Goal: Task Accomplishment & Management: Use online tool/utility

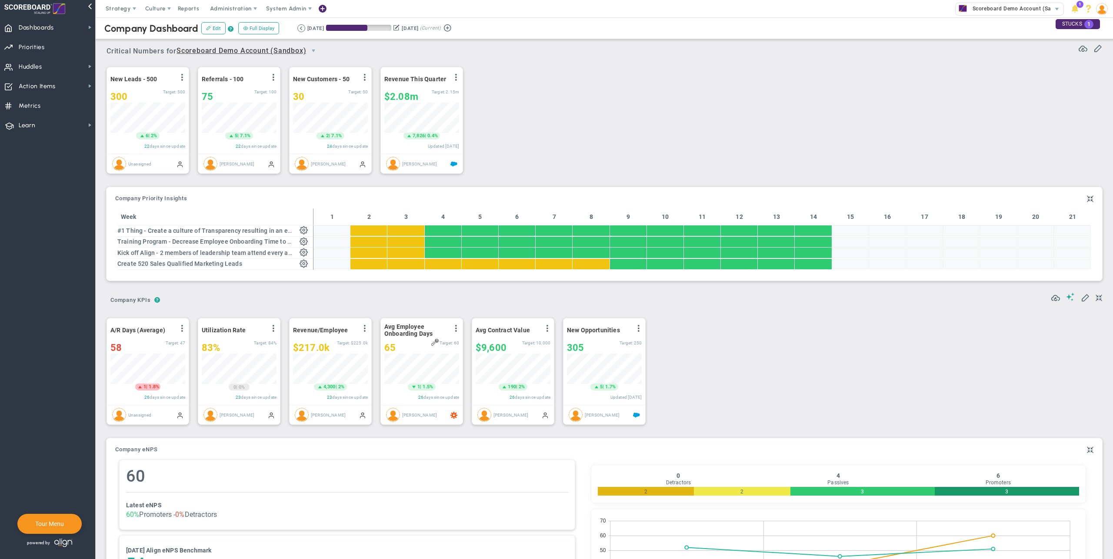
click at [608, 143] on div "New Leads - 500 View Historical Graph Edit Make "No Change" Update Add Past Upd…" at bounding box center [601, 121] width 1006 height 122
click at [556, 130] on div "New Leads - 500 View Historical Graph Edit Make "No Change" Update Add Past Upd…" at bounding box center [601, 121] width 1006 height 122
click at [689, 104] on div "New Leads - 500 View Historical Graph Edit Make "No Change" Update Add Past Upd…" at bounding box center [601, 121] width 1006 height 122
click at [825, 119] on div "New Leads - 500 View Historical Graph Edit Make "No Change" Update Add Past Upd…" at bounding box center [601, 121] width 1006 height 122
click at [27, 59] on span "Huddles" at bounding box center [30, 67] width 23 height 18
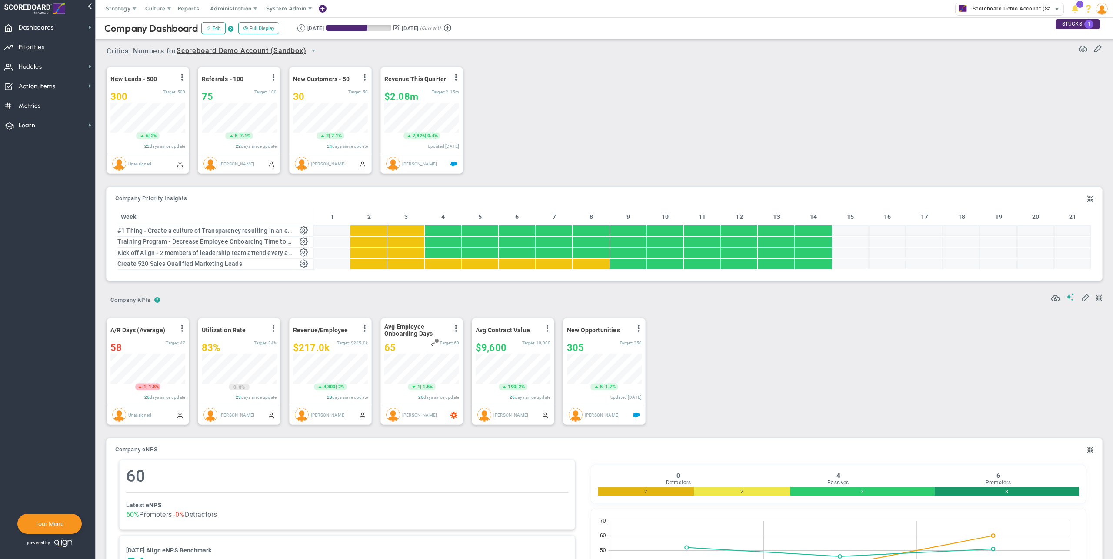
click at [1019, 13] on span "Scoreboard Demo Account (Sandbox)" at bounding box center [1018, 8] width 101 height 11
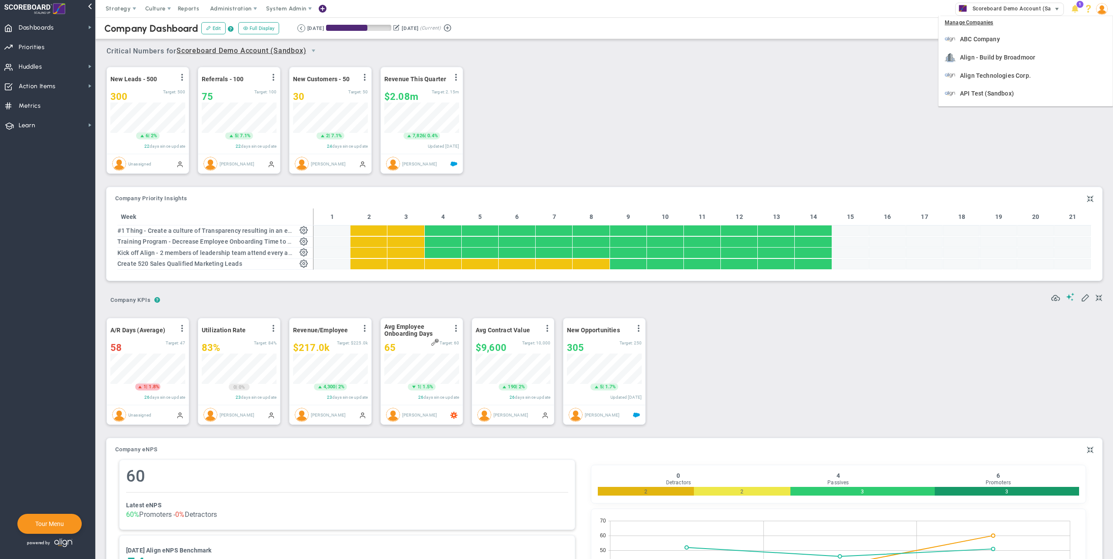
click at [1011, 3] on span "Scoreboard Demo Account (Sandbox)" at bounding box center [1009, 9] width 109 height 13
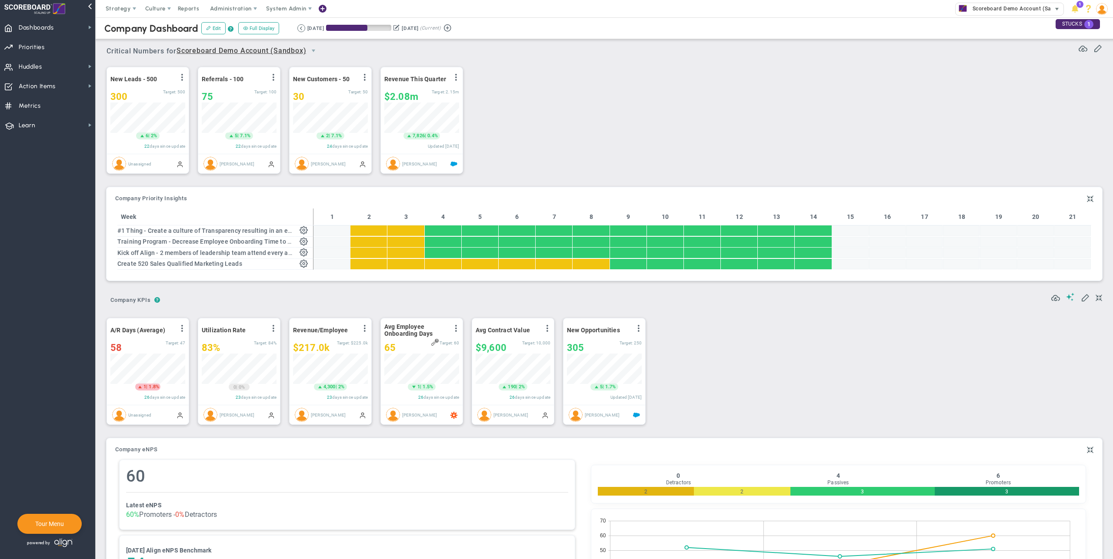
click at [1011, 3] on span "Scoreboard Demo Account (Sandbox)" at bounding box center [1009, 9] width 109 height 13
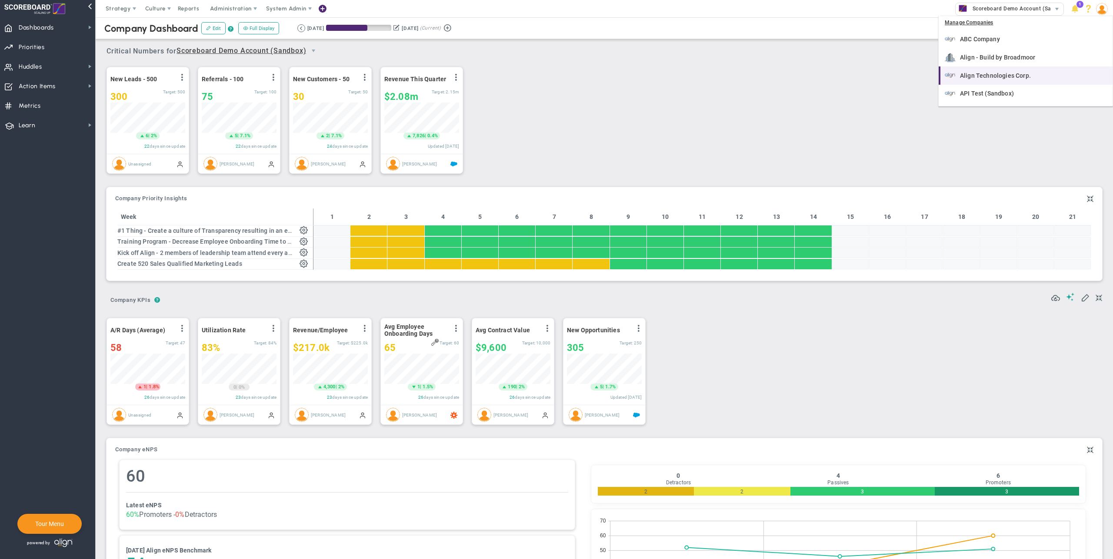
click at [998, 77] on span "Align Technologies Corp." at bounding box center [995, 76] width 71 height 6
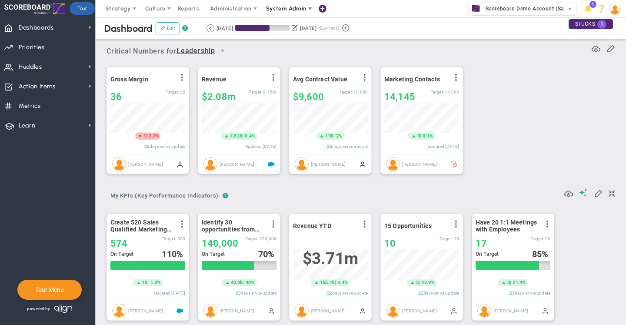
click at [279, 10] on span "System Admin" at bounding box center [286, 8] width 40 height 7
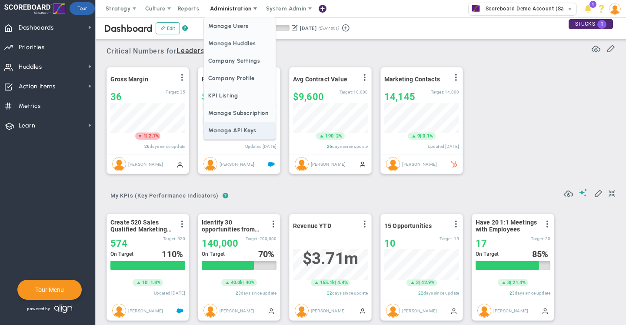
click at [226, 130] on span "Manage API Keys" at bounding box center [239, 130] width 71 height 17
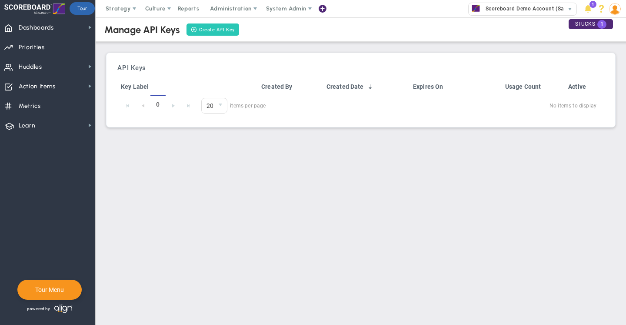
click at [193, 29] on span at bounding box center [194, 30] width 6 height 6
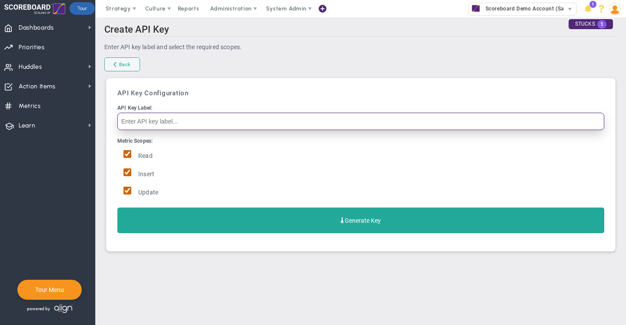
click at [165, 122] on input "API Key Label:" at bounding box center [360, 121] width 487 height 17
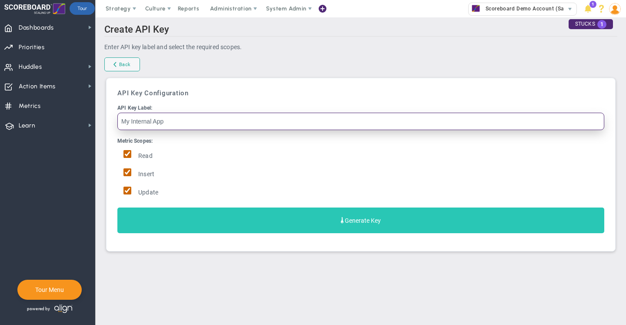
type input "My Internal App"
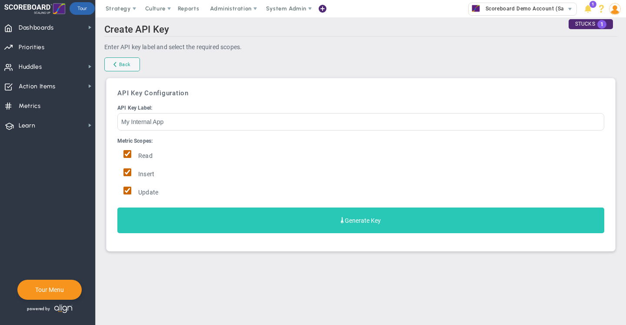
click at [218, 228] on button "Generate Key" at bounding box center [360, 220] width 487 height 26
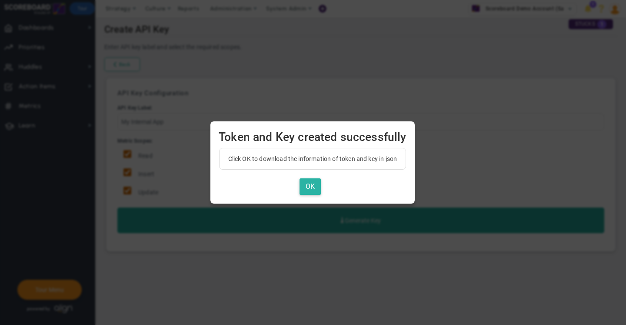
click at [307, 189] on button "OK" at bounding box center [310, 186] width 21 height 17
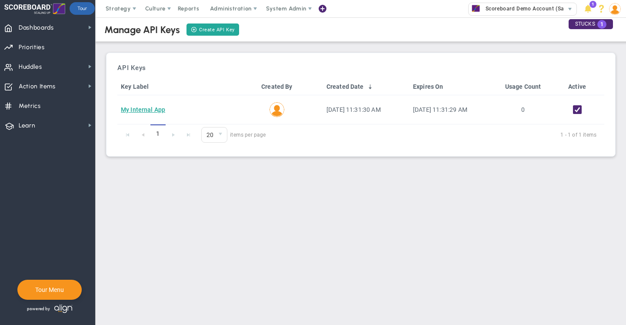
click at [209, 22] on div "Create API Key" at bounding box center [212, 29] width 55 height 15
click at [211, 33] on link "Create API Key" at bounding box center [212, 29] width 52 height 12
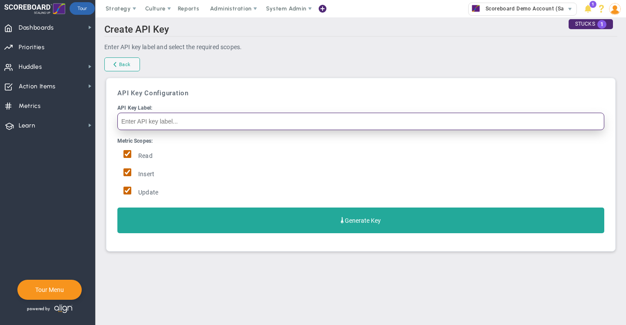
click at [144, 117] on input "API Key Label:" at bounding box center [360, 121] width 487 height 17
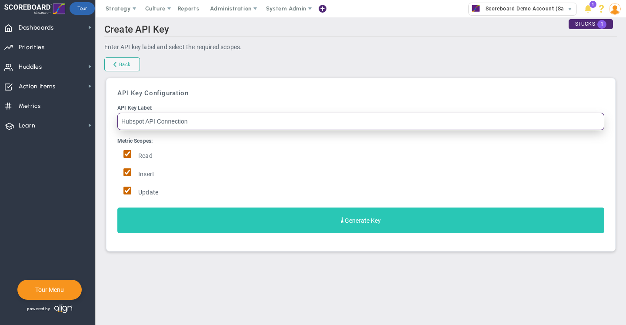
type input "Hubspot API Connection"
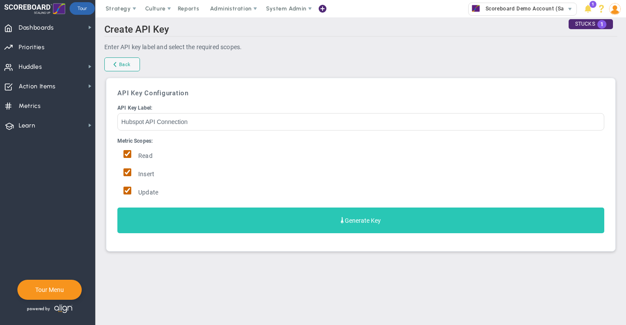
click at [232, 225] on button "Generate Key" at bounding box center [360, 220] width 487 height 26
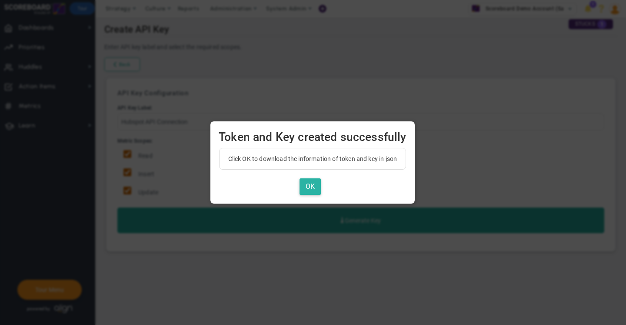
click at [312, 185] on button "OK" at bounding box center [310, 186] width 21 height 17
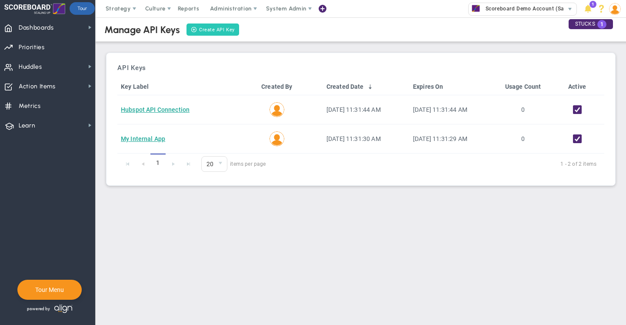
click at [217, 28] on link "Create API Key" at bounding box center [212, 29] width 52 height 12
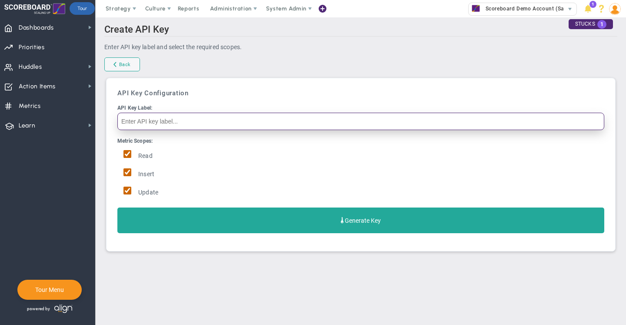
click at [189, 123] on input "API Key Label:" at bounding box center [360, 121] width 487 height 17
type input "Z"
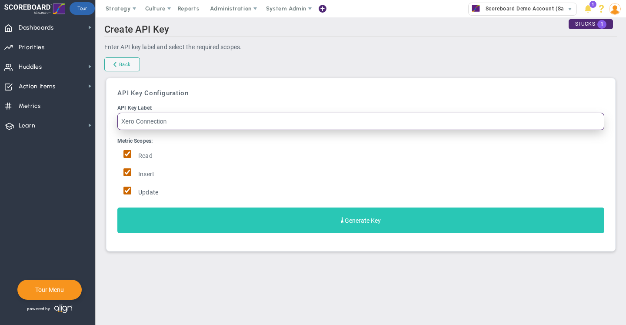
type input "Xero Connection"
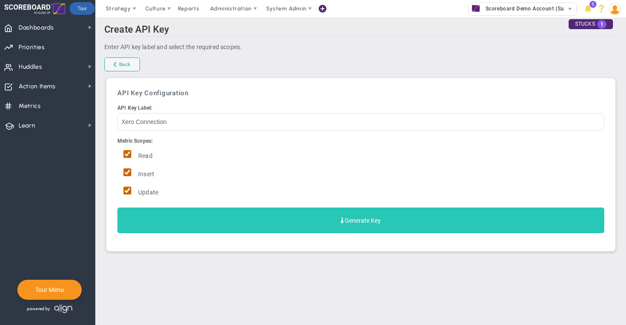
click at [216, 226] on button "Generate Key" at bounding box center [360, 220] width 487 height 26
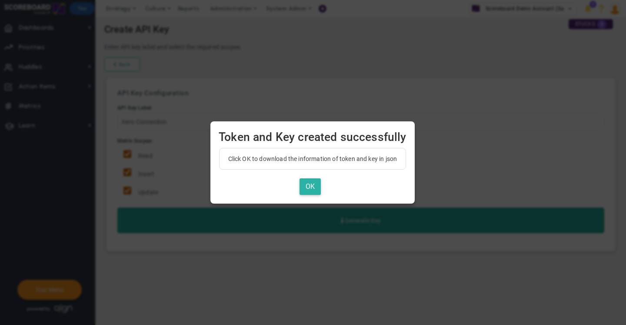
click at [310, 187] on button "OK" at bounding box center [310, 186] width 21 height 17
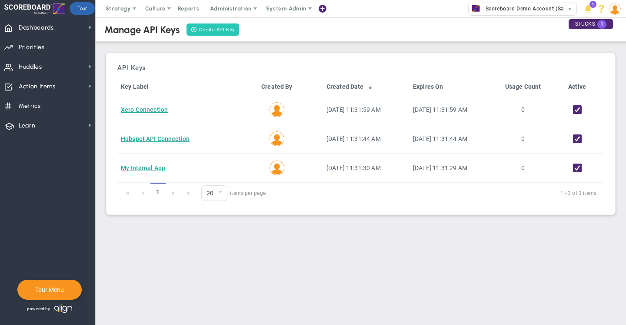
click at [201, 31] on link "Create API Key" at bounding box center [212, 29] width 52 height 12
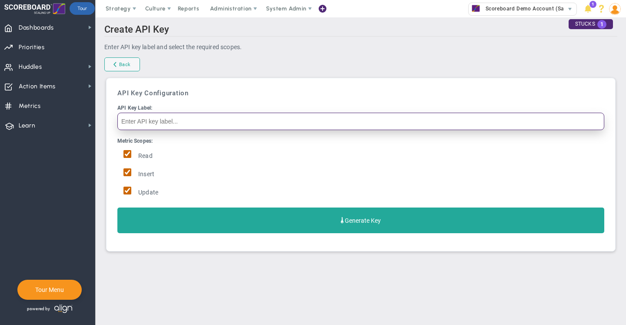
click at [154, 120] on input "API Key Label:" at bounding box center [360, 121] width 487 height 17
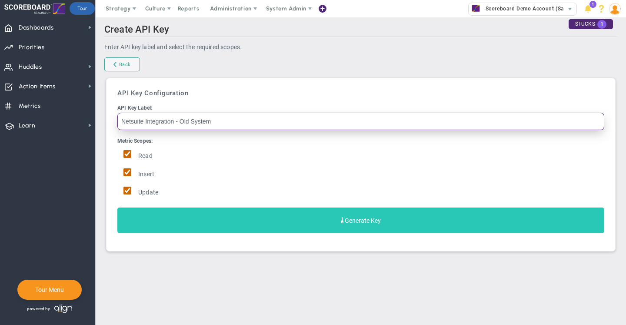
type input "Netsuite Integration - Old System"
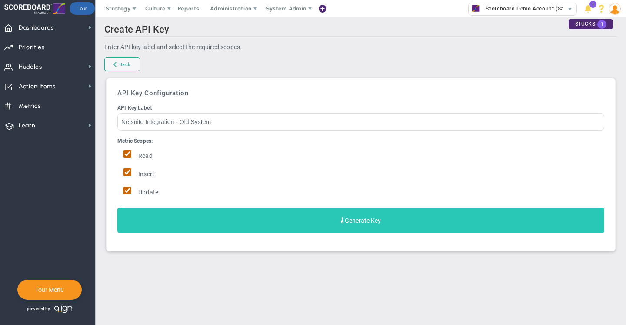
click at [246, 220] on button "Generate Key" at bounding box center [360, 220] width 487 height 26
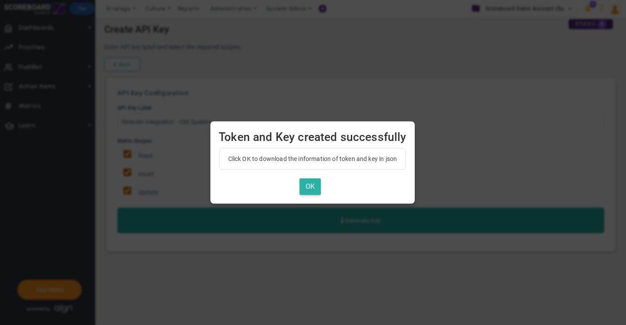
click at [305, 185] on button "OK" at bounding box center [310, 186] width 21 height 17
